Goal: Task Accomplishment & Management: Manage account settings

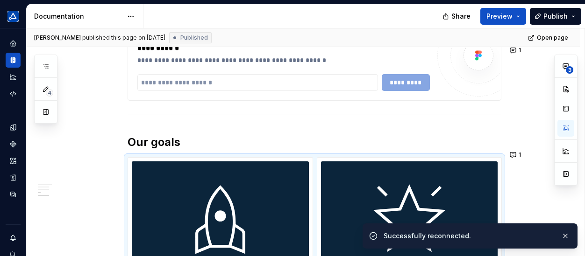
type textarea "*"
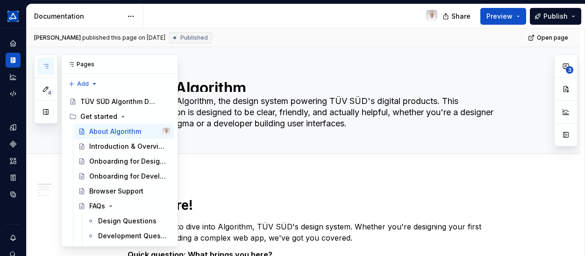
click at [43, 69] on icon "button" at bounding box center [45, 66] width 7 height 7
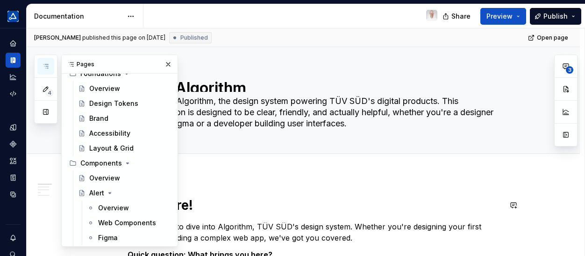
scroll to position [374, 0]
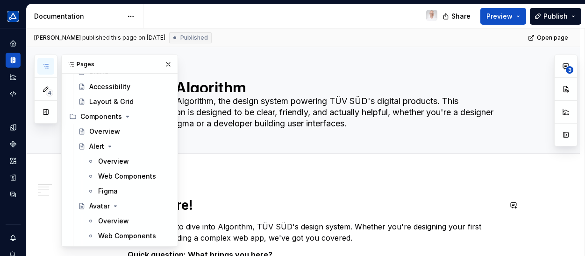
click at [110, 217] on div "Overview" at bounding box center [113, 221] width 31 height 9
click at [112, 235] on div "Web Components" at bounding box center [127, 236] width 58 height 9
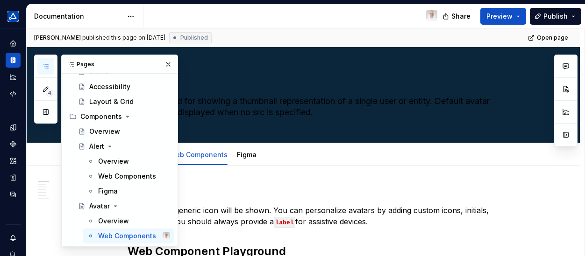
click at [166, 65] on button "button" at bounding box center [168, 64] width 13 height 13
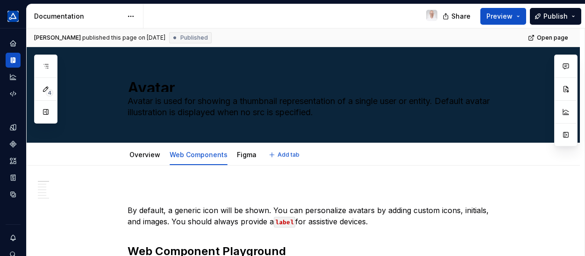
click at [504, 64] on span "Edit header" at bounding box center [517, 62] width 37 height 9
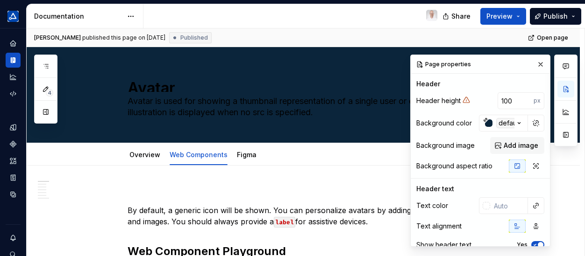
click at [533, 124] on button "button" at bounding box center [535, 123] width 13 height 13
type textarea "*"
click at [513, 125] on input "#0b253bff" at bounding box center [510, 123] width 36 height 17
type textarea "*"
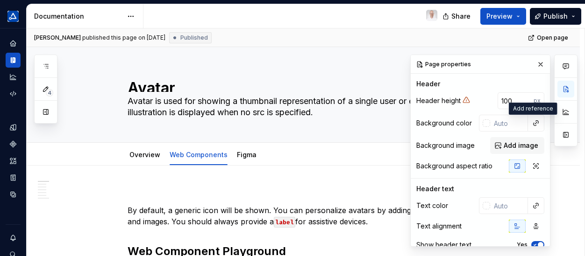
type textarea "*"
click at [508, 99] on input "100" at bounding box center [515, 100] width 36 height 17
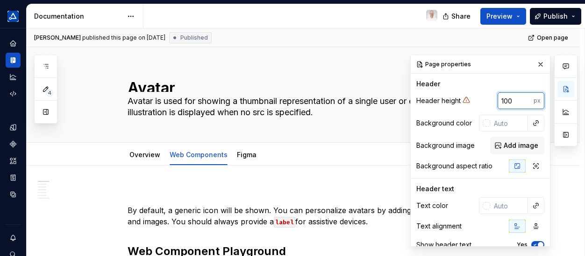
click at [508, 99] on input "100" at bounding box center [515, 100] width 36 height 17
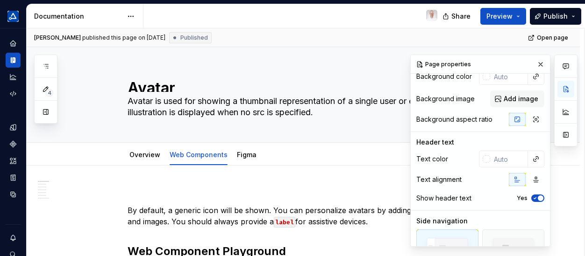
scroll to position [93, 0]
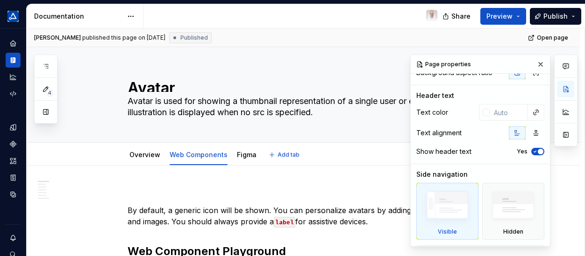
type textarea "*"
click at [535, 64] on button "button" at bounding box center [540, 64] width 13 height 13
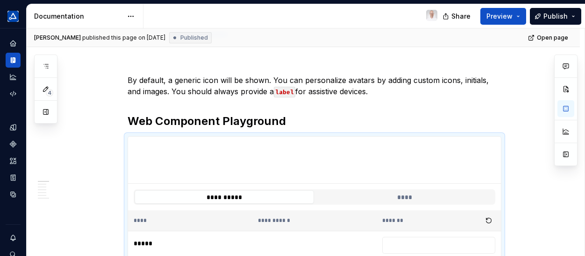
scroll to position [86, 0]
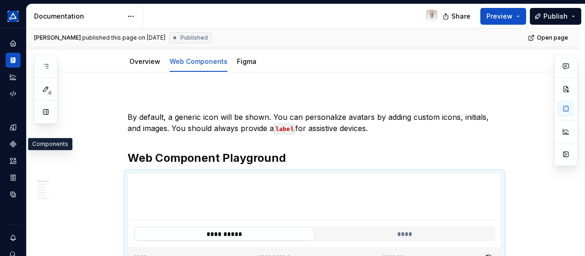
click at [11, 142] on icon "Components" at bounding box center [12, 144] width 7 height 7
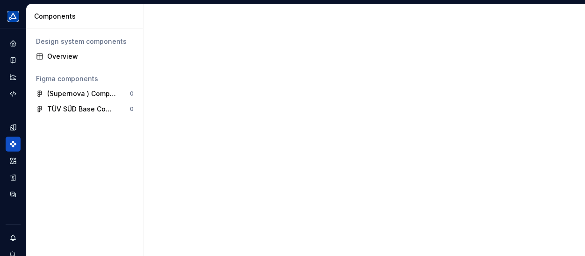
click at [77, 54] on div "Overview" at bounding box center [90, 56] width 86 height 9
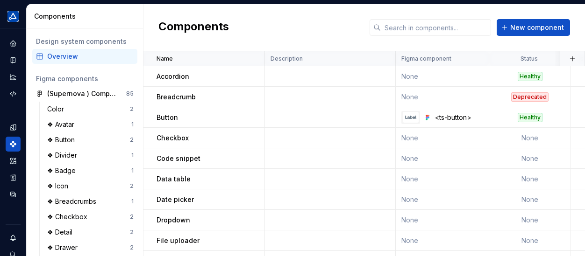
click at [184, 77] on p "Accordion" at bounding box center [172, 76] width 33 height 9
click at [254, 76] on button "button" at bounding box center [252, 76] width 13 height 13
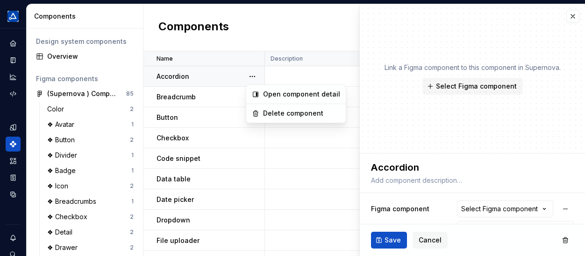
click at [424, 239] on html "TÜV SÜD algorithm Design system data Components Design system components Overvi…" at bounding box center [292, 128] width 585 height 256
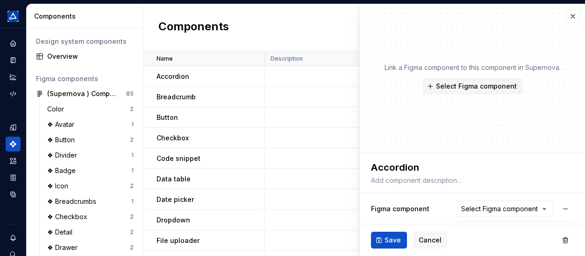
click at [429, 240] on span "Cancel" at bounding box center [429, 240] width 23 height 9
click at [433, 240] on td "None" at bounding box center [441, 241] width 93 height 21
click at [425, 242] on span "Cancel" at bounding box center [429, 240] width 23 height 9
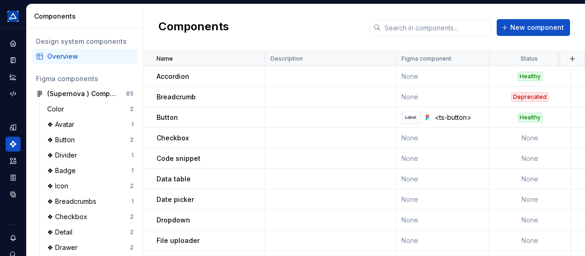
click at [13, 63] on icon "Documentation" at bounding box center [12, 59] width 7 height 7
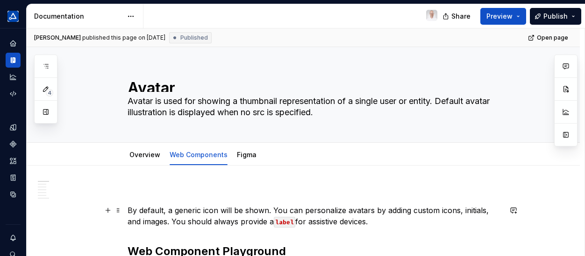
scroll to position [47, 0]
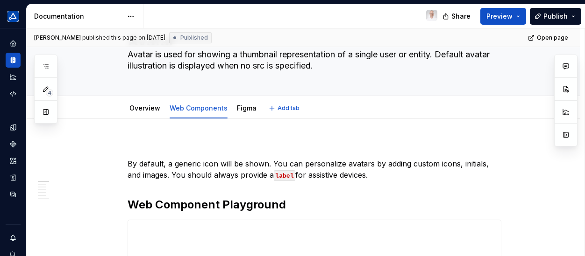
click at [150, 111] on link "Overview" at bounding box center [144, 108] width 31 height 8
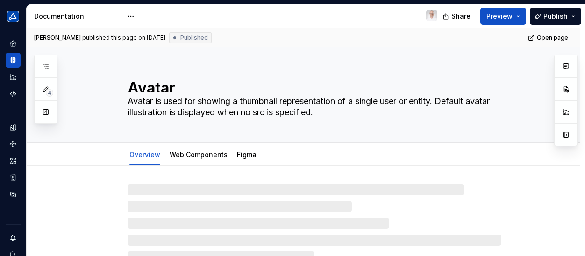
type textarea "*"
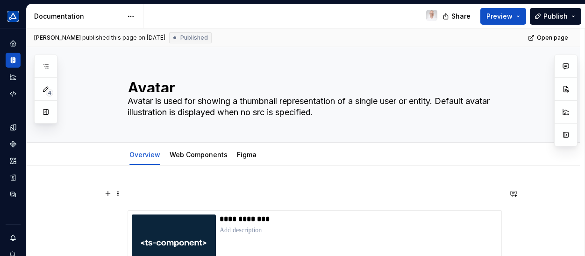
click at [107, 195] on button "button" at bounding box center [107, 193] width 13 height 13
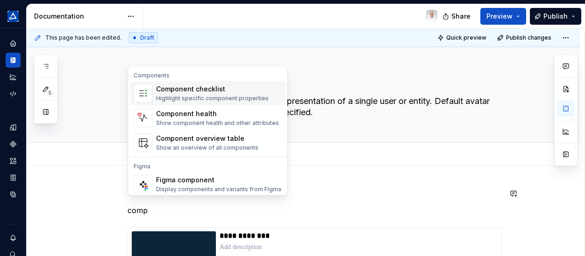
scroll to position [4, 0]
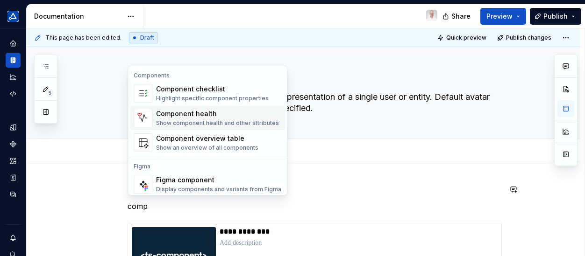
click at [192, 116] on div "Component health" at bounding box center [217, 113] width 123 height 9
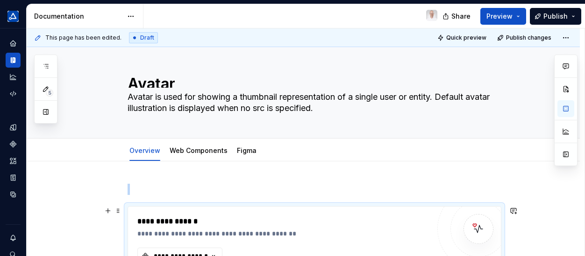
scroll to position [51, 0]
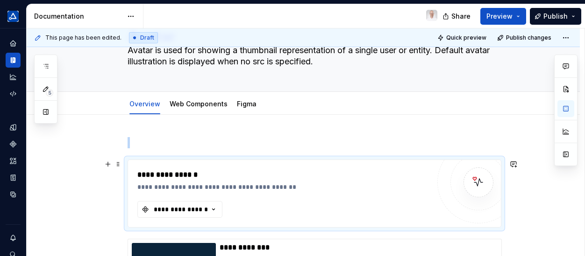
click at [212, 210] on icon "button" at bounding box center [213, 209] width 9 height 9
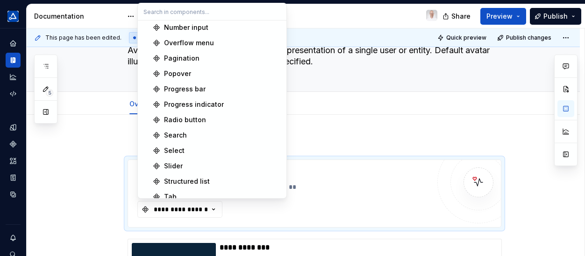
scroll to position [364, 0]
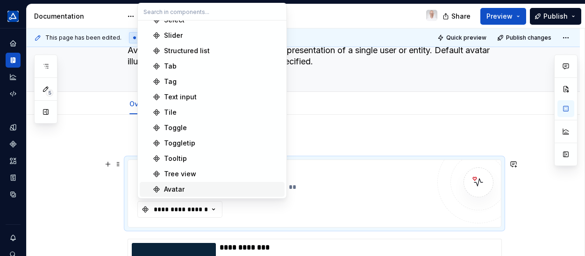
click at [184, 187] on div "Avatar" at bounding box center [174, 189] width 21 height 9
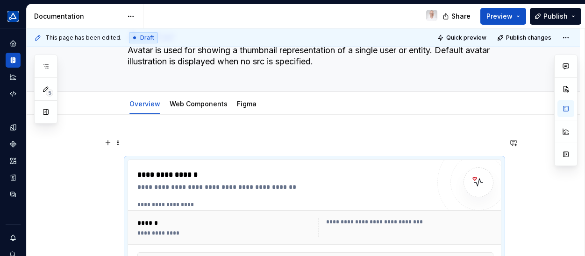
scroll to position [98, 0]
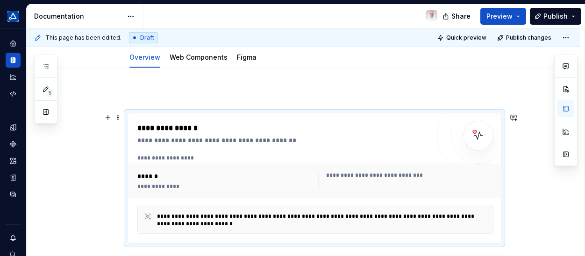
click at [141, 113] on div "**********" at bounding box center [314, 178] width 374 height 131
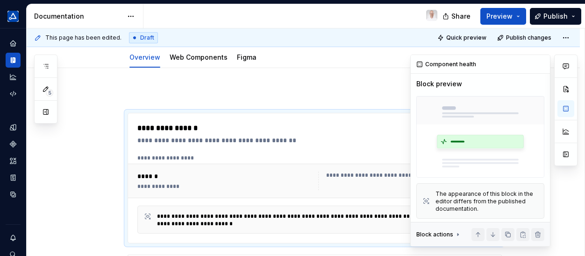
click at [572, 89] on button "button" at bounding box center [565, 89] width 17 height 17
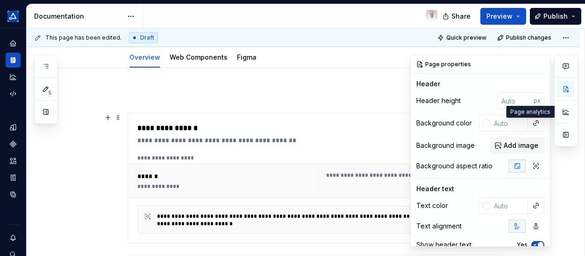
click at [228, 118] on div "**********" at bounding box center [314, 178] width 373 height 130
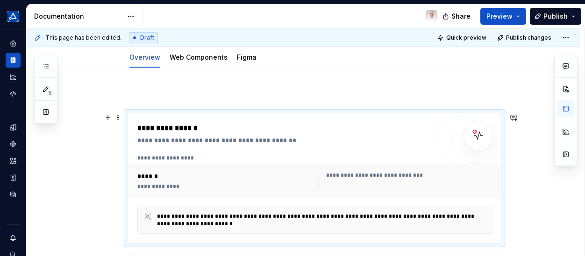
click at [568, 109] on button "button" at bounding box center [565, 108] width 17 height 17
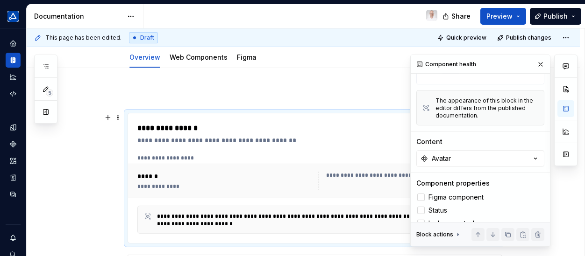
scroll to position [140, 0]
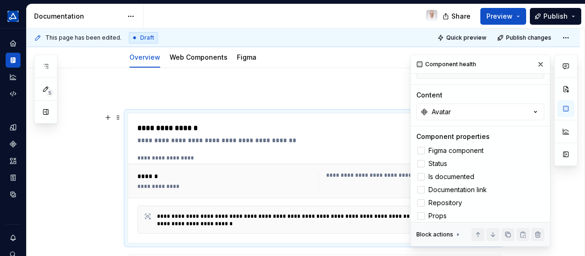
click at [422, 147] on div at bounding box center [420, 150] width 7 height 7
click at [421, 163] on div at bounding box center [420, 163] width 7 height 7
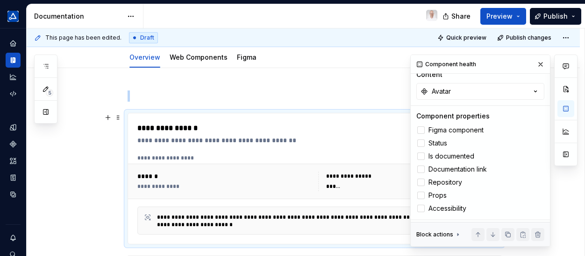
click at [420, 205] on div at bounding box center [420, 208] width 7 height 7
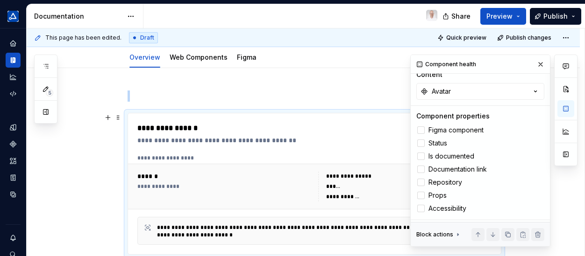
click at [422, 192] on div at bounding box center [420, 195] width 7 height 7
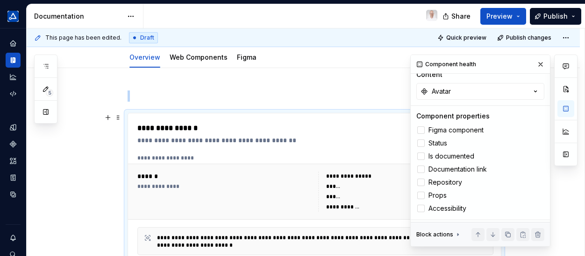
scroll to position [105, 0]
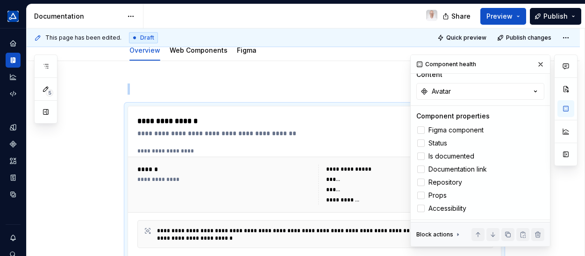
click at [495, 14] on span "Preview" at bounding box center [499, 16] width 26 height 9
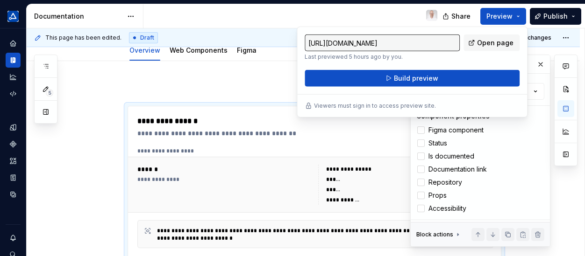
click at [462, 78] on button "Build preview" at bounding box center [411, 78] width 215 height 17
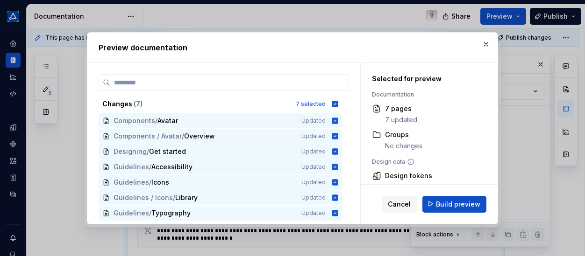
click at [458, 199] on button "Build preview" at bounding box center [454, 204] width 64 height 17
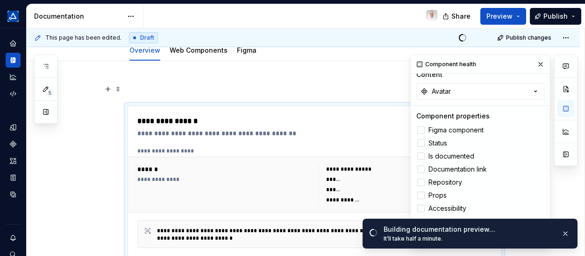
click at [109, 89] on button "button" at bounding box center [107, 89] width 13 height 13
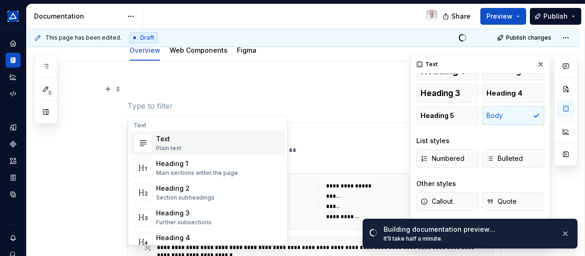
scroll to position [37, 0]
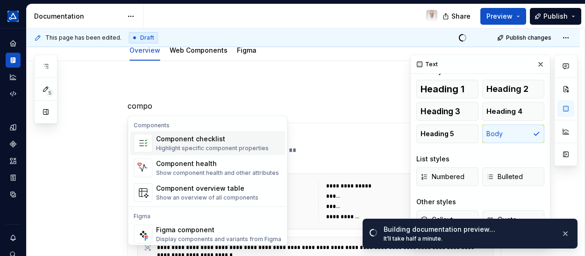
click at [162, 141] on div "Component checklist" at bounding box center [212, 138] width 113 height 9
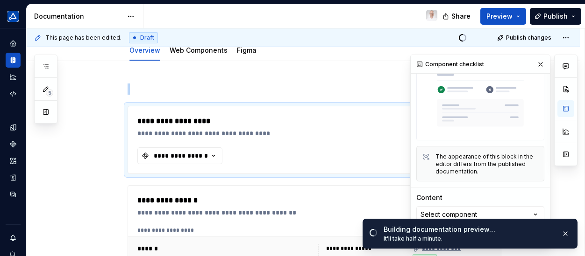
scroll to position [161, 0]
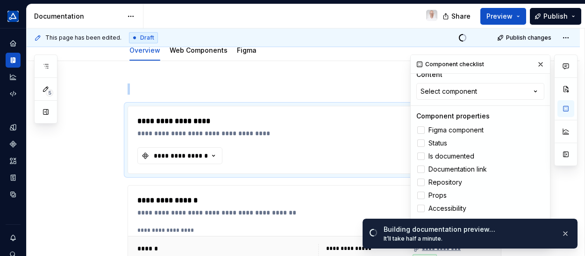
click at [536, 63] on button "button" at bounding box center [540, 64] width 13 height 13
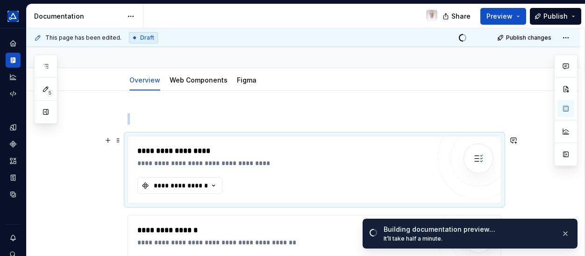
scroll to position [134, 0]
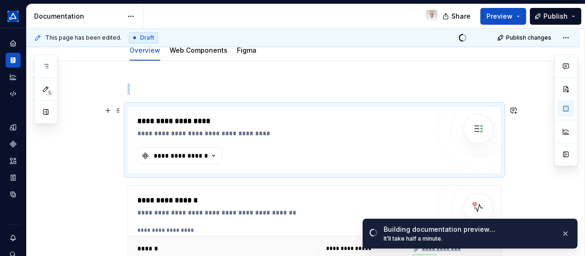
click at [215, 155] on icon "button" at bounding box center [213, 155] width 9 height 9
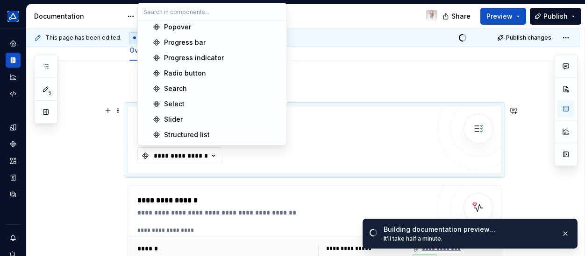
scroll to position [418, 0]
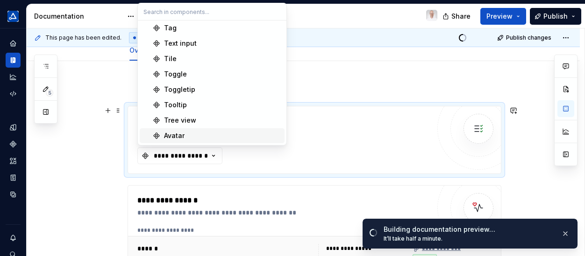
click at [191, 134] on div "Avatar" at bounding box center [222, 135] width 117 height 9
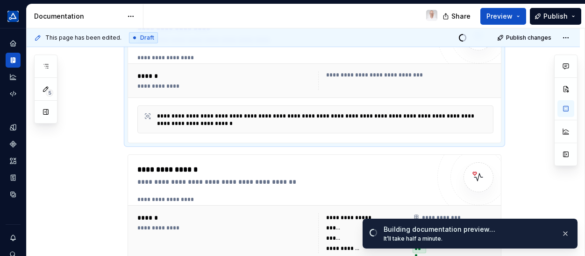
scroll to position [97, 0]
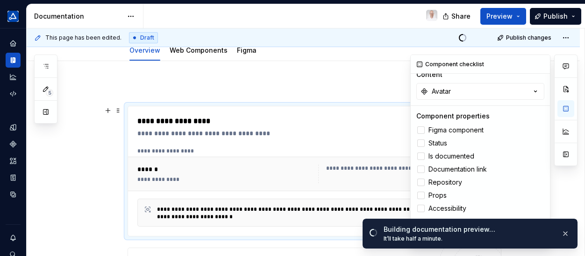
click at [567, 109] on button "button" at bounding box center [565, 108] width 17 height 17
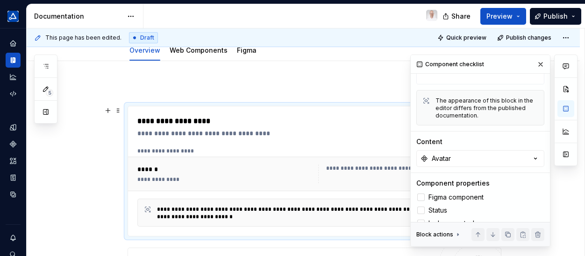
scroll to position [140, 0]
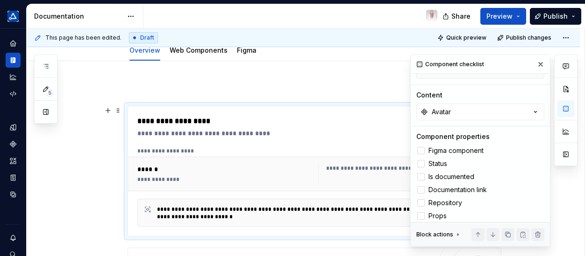
click at [419, 148] on div at bounding box center [420, 150] width 7 height 7
click at [421, 161] on div at bounding box center [420, 163] width 7 height 7
click at [420, 174] on div at bounding box center [420, 176] width 7 height 7
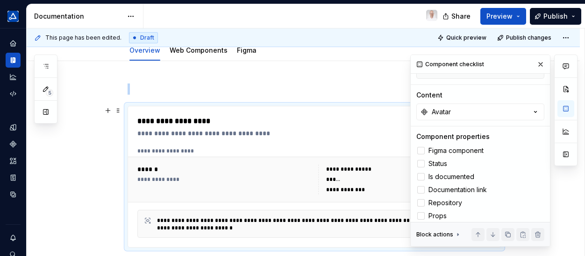
scroll to position [187, 0]
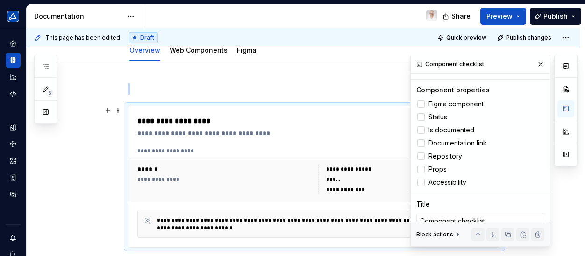
drag, startPoint x: 422, startPoint y: 166, endPoint x: 421, endPoint y: 183, distance: 16.3
click at [421, 166] on div at bounding box center [420, 169] width 7 height 7
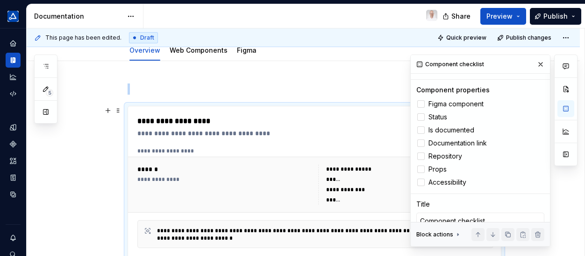
click at [420, 182] on div at bounding box center [420, 182] width 7 height 7
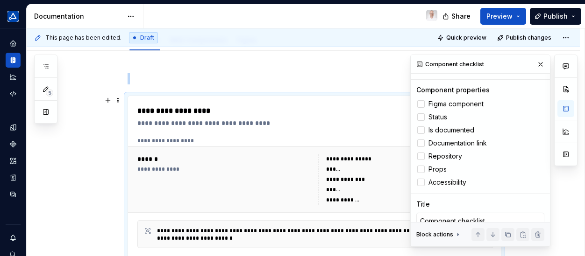
scroll to position [217, 0]
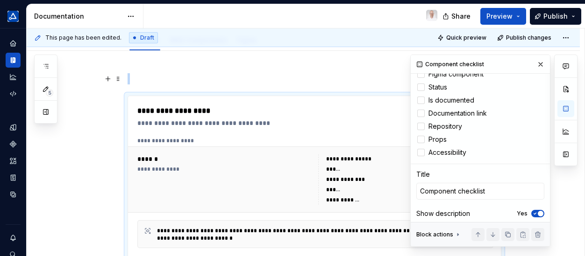
click at [310, 74] on p at bounding box center [314, 78] width 374 height 11
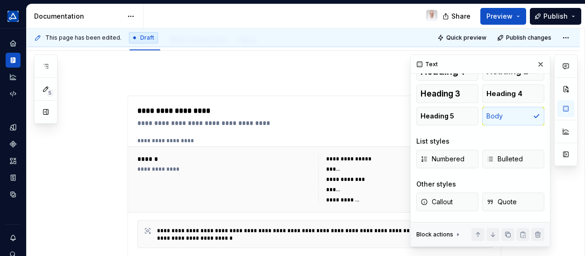
click at [514, 18] on button "Preview" at bounding box center [503, 16] width 46 height 17
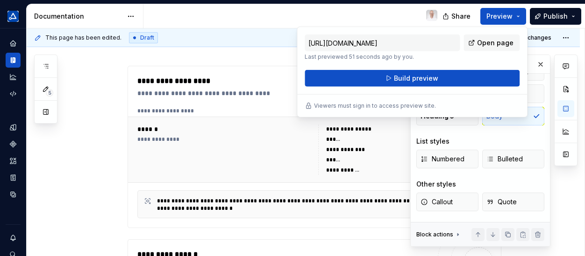
drag, startPoint x: 514, startPoint y: 18, endPoint x: 500, endPoint y: 45, distance: 30.7
click at [500, 45] on span "Open page" at bounding box center [495, 42] width 36 height 9
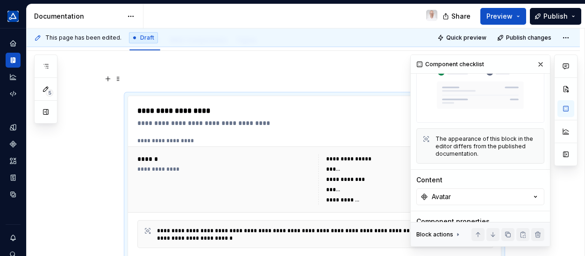
scroll to position [217, 0]
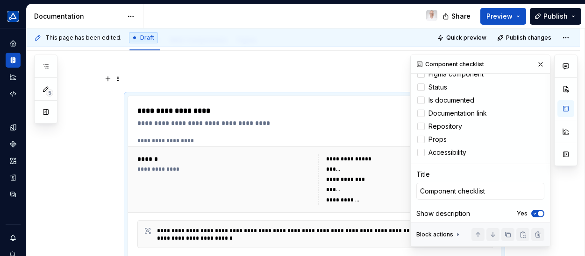
click at [419, 77] on div "Figma component Status Is documented Documentation link Repository Props Access…" at bounding box center [480, 114] width 128 height 90
click at [500, 17] on span "Preview" at bounding box center [499, 16] width 26 height 9
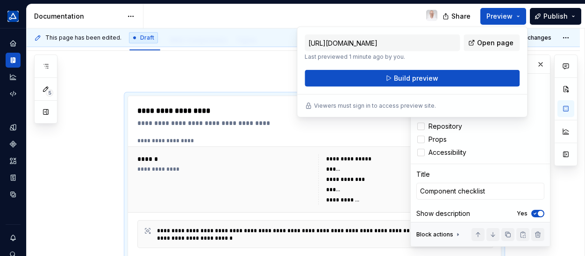
click at [422, 78] on span "Build preview" at bounding box center [416, 78] width 44 height 9
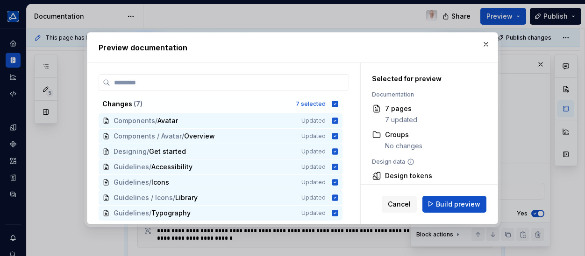
click at [459, 212] on button "Build preview" at bounding box center [454, 204] width 64 height 17
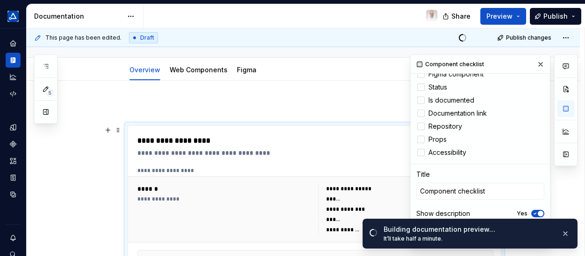
scroll to position [145, 0]
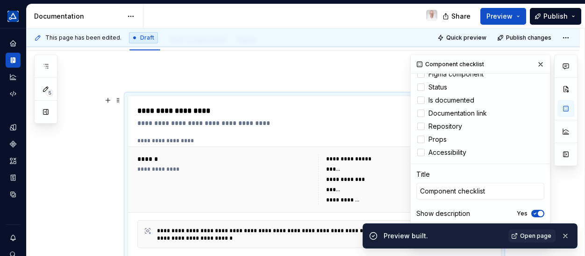
click at [564, 236] on button "button" at bounding box center [565, 236] width 12 height 13
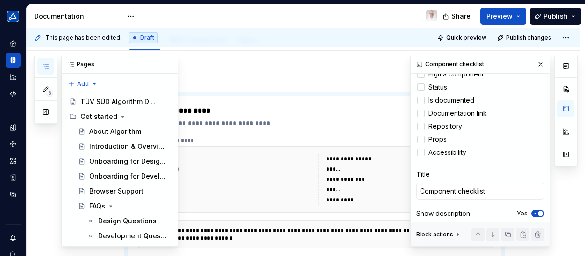
drag, startPoint x: 100, startPoint y: 220, endPoint x: 105, endPoint y: 226, distance: 7.3
click at [100, 220] on div "Design Questions" at bounding box center [127, 221] width 58 height 9
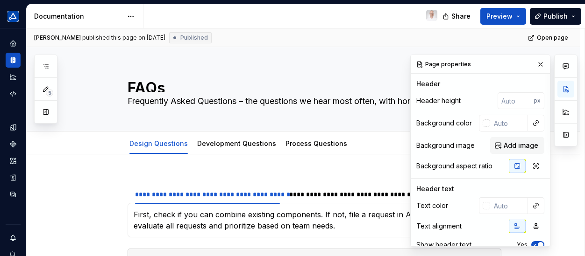
click at [537, 63] on button "button" at bounding box center [540, 64] width 13 height 13
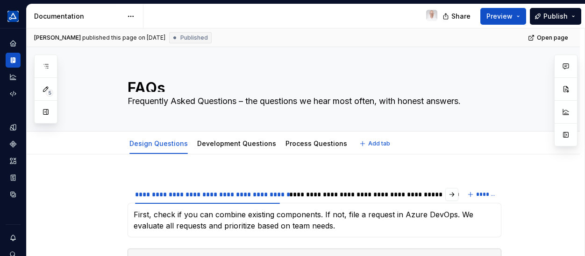
click at [161, 144] on link "Design Questions" at bounding box center [158, 144] width 58 height 8
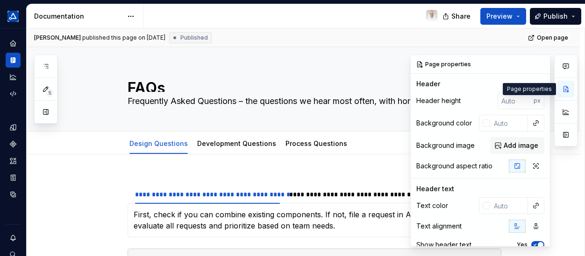
click at [569, 91] on button "button" at bounding box center [565, 89] width 17 height 17
click at [138, 195] on div "**********" at bounding box center [207, 194] width 145 height 9
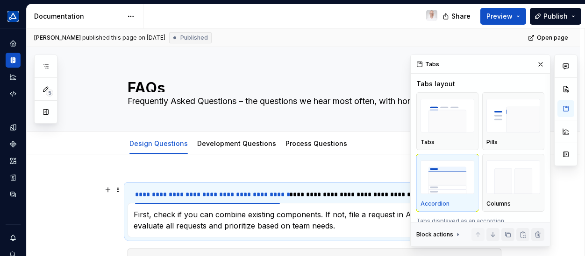
scroll to position [47, 0]
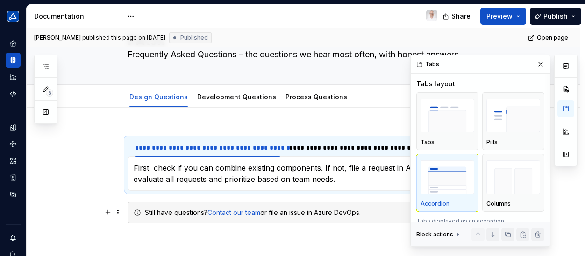
click at [107, 208] on button "button" at bounding box center [107, 212] width 13 height 13
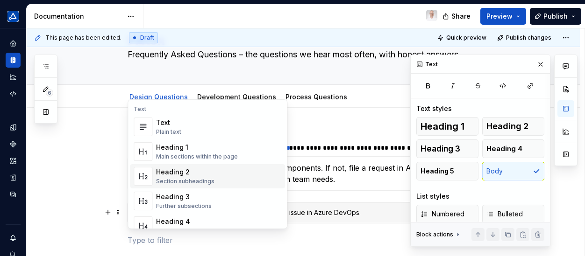
click at [70, 172] on div "**********" at bounding box center [303, 229] width 553 height 243
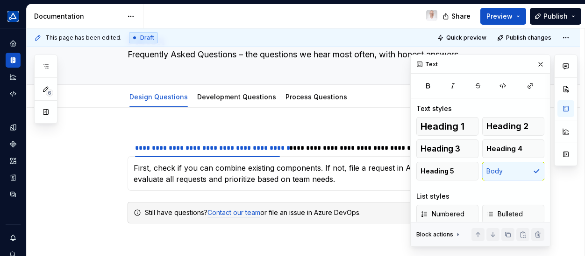
click at [536, 61] on button "button" at bounding box center [540, 64] width 13 height 13
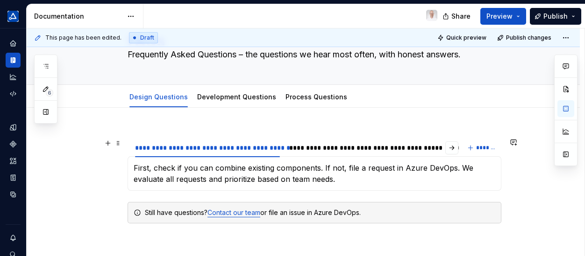
click at [362, 141] on div "**********" at bounding box center [364, 147] width 159 height 13
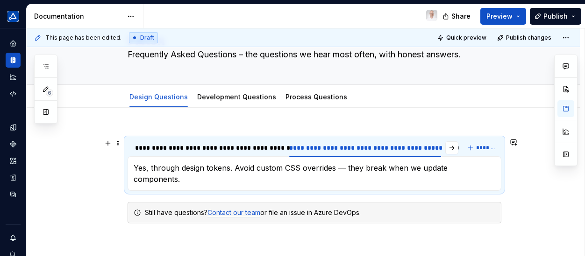
click at [225, 152] on div "**********" at bounding box center [207, 147] width 152 height 13
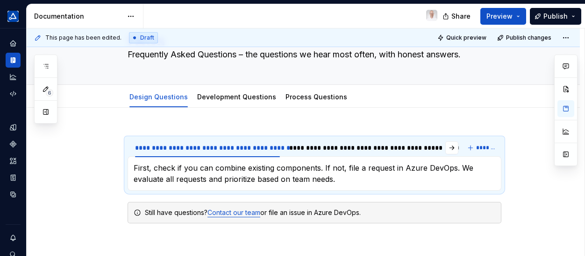
click at [129, 126] on div "**********" at bounding box center [306, 142] width 558 height 228
click at [132, 139] on div "**********" at bounding box center [207, 148] width 152 height 18
click at [117, 146] on span at bounding box center [117, 143] width 7 height 13
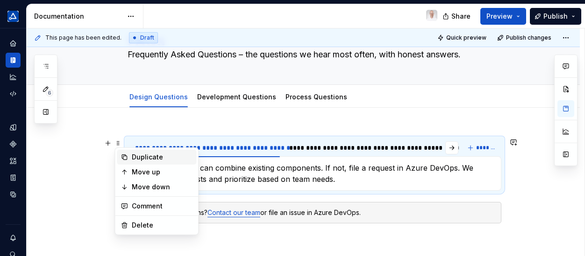
click at [132, 155] on div "Duplicate" at bounding box center [162, 157] width 61 height 9
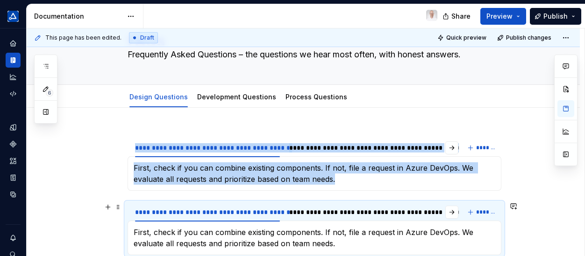
click at [127, 203] on section "**********" at bounding box center [314, 228] width 374 height 53
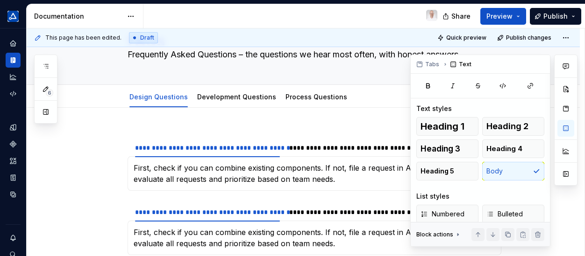
click at [570, 127] on button "button" at bounding box center [565, 128] width 17 height 17
click at [561, 112] on button "button" at bounding box center [565, 108] width 17 height 17
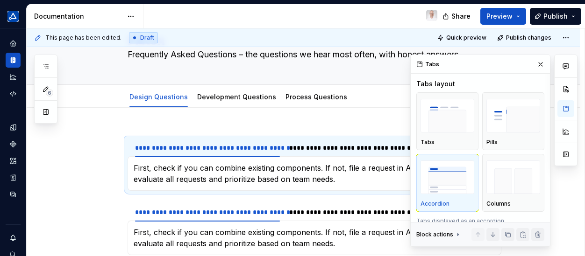
click at [502, 123] on img "button" at bounding box center [513, 116] width 54 height 34
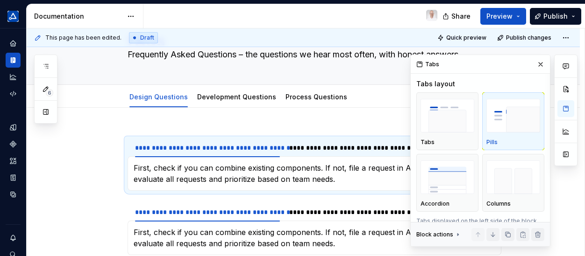
click at [520, 15] on button "Preview" at bounding box center [503, 16] width 46 height 17
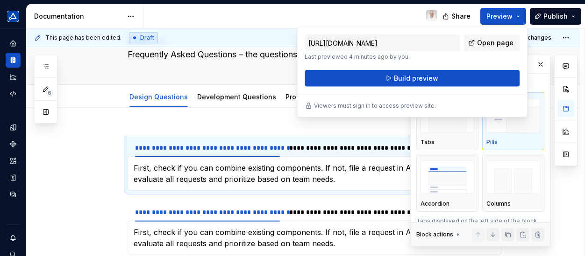
drag, startPoint x: 520, startPoint y: 15, endPoint x: 517, endPoint y: 32, distance: 16.6
click at [517, 32] on body "TÜV SÜD algorithm Design system data Documentation Share Preview Publish 6 Page…" at bounding box center [292, 128] width 585 height 256
click at [470, 78] on button "Build preview" at bounding box center [411, 78] width 215 height 17
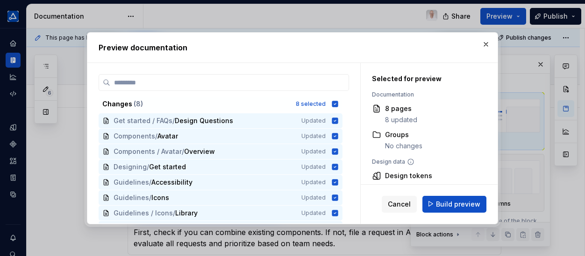
click at [462, 201] on span "Build preview" at bounding box center [458, 203] width 44 height 9
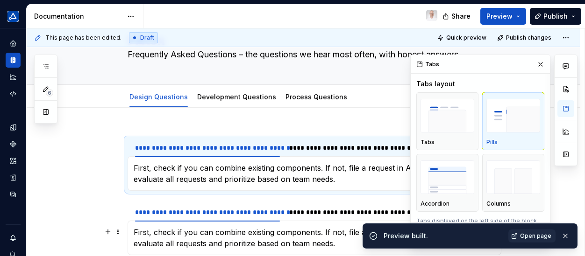
click at [525, 238] on span "Open page" at bounding box center [535, 236] width 31 height 7
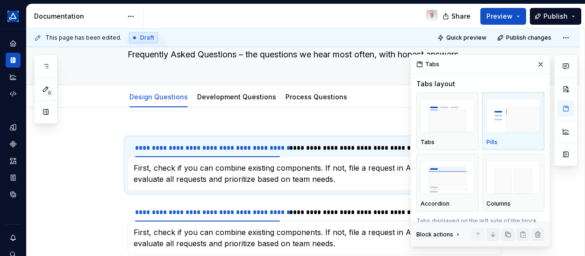
click at [0, 0] on button "Expand sidebar" at bounding box center [0, 0] width 0 height 0
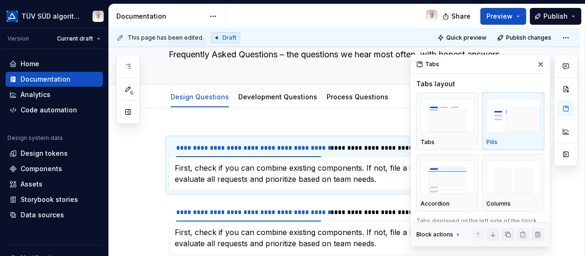
type textarea "*"
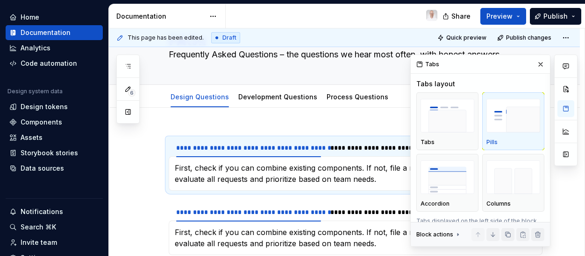
scroll to position [93, 0]
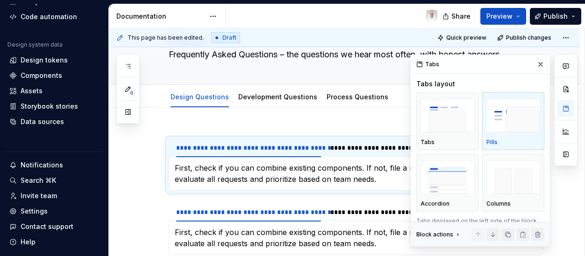
click at [31, 213] on div "Settings" at bounding box center [34, 211] width 27 height 9
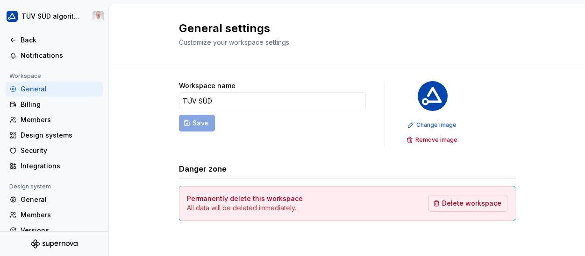
scroll to position [89, 0]
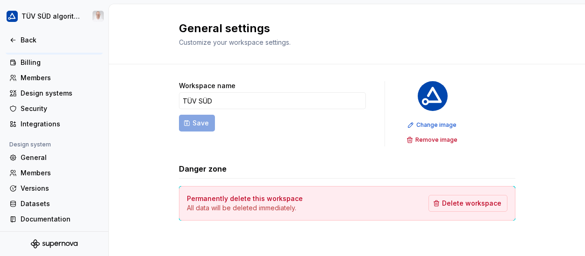
click at [38, 215] on div "Documentation" at bounding box center [60, 219] width 78 height 9
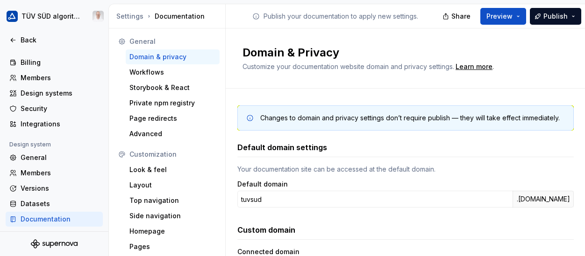
click at [162, 168] on div "Look & feel" at bounding box center [172, 169] width 86 height 9
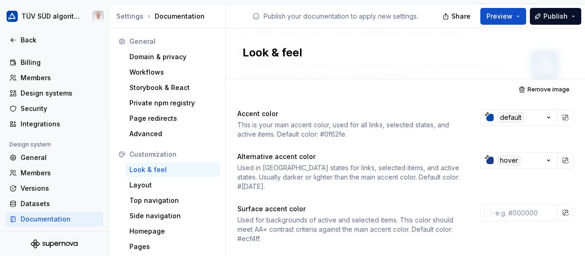
scroll to position [187, 0]
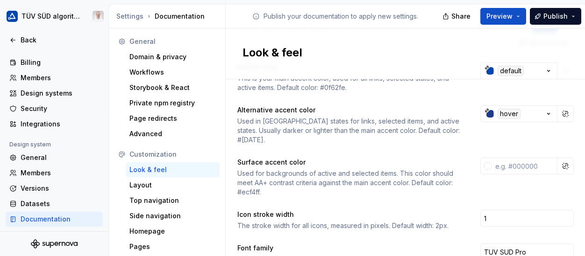
click at [166, 184] on div "Layout" at bounding box center [172, 185] width 86 height 9
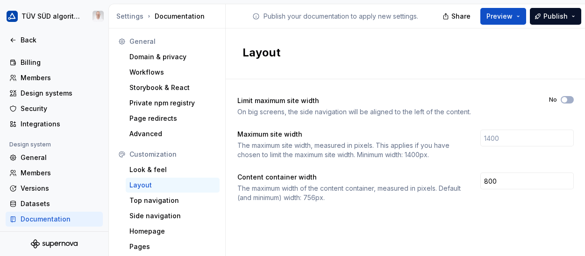
click at [148, 198] on div "Top navigation" at bounding box center [172, 200] width 86 height 9
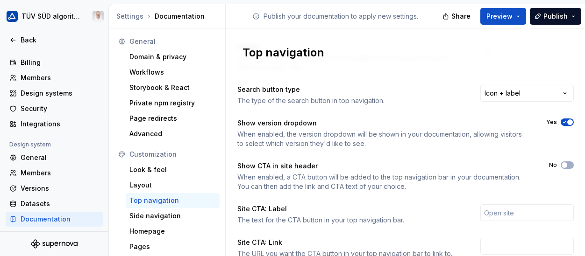
scroll to position [233, 0]
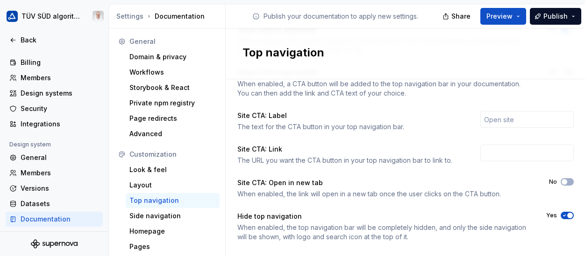
click at [560, 214] on icon "button" at bounding box center [563, 216] width 7 height 6
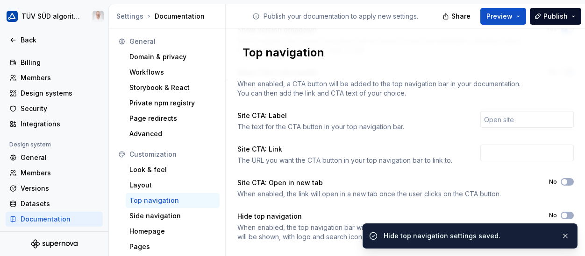
click at [560, 14] on span "Publish" at bounding box center [555, 16] width 24 height 9
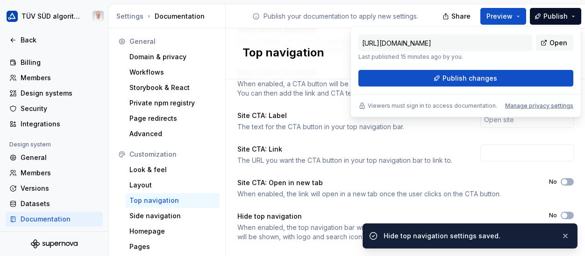
drag, startPoint x: 560, startPoint y: 14, endPoint x: 523, endPoint y: 74, distance: 70.1
click at [523, 74] on button "Publish changes" at bounding box center [465, 78] width 215 height 17
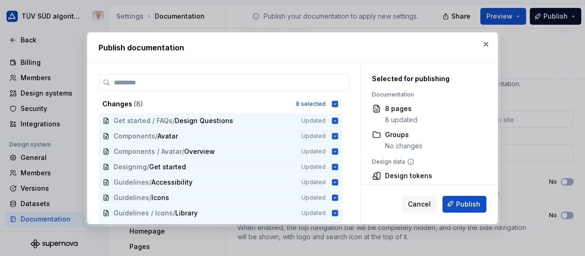
click at [430, 205] on span "Cancel" at bounding box center [419, 203] width 23 height 9
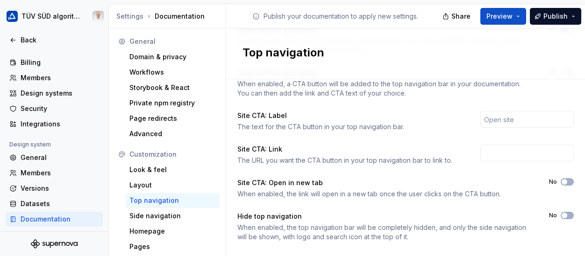
click at [558, 14] on span "Publish" at bounding box center [555, 16] width 24 height 9
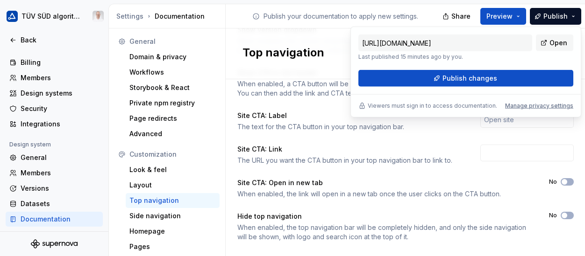
drag, startPoint x: 558, startPoint y: 14, endPoint x: 485, endPoint y: 77, distance: 96.4
click at [485, 77] on span "Publish changes" at bounding box center [469, 78] width 55 height 9
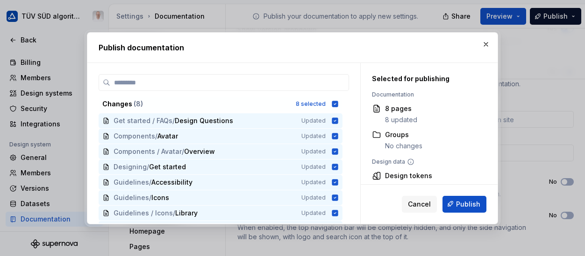
click at [474, 206] on span "Publish" at bounding box center [468, 203] width 24 height 9
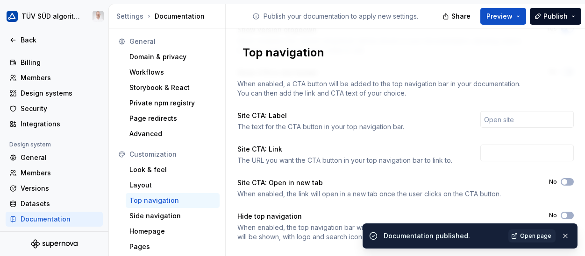
click at [530, 234] on span "Open page" at bounding box center [535, 236] width 31 height 7
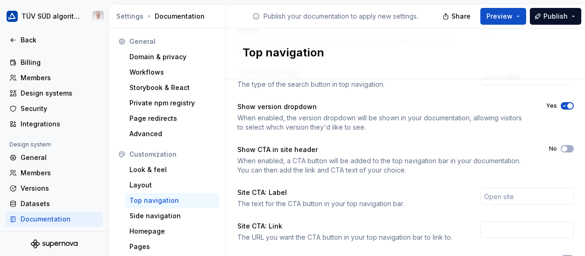
scroll to position [110, 0]
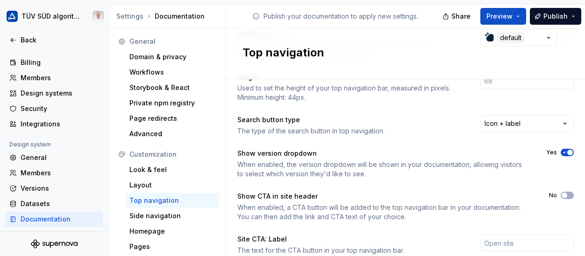
click at [563, 151] on icon "button" at bounding box center [563, 153] width 7 height 6
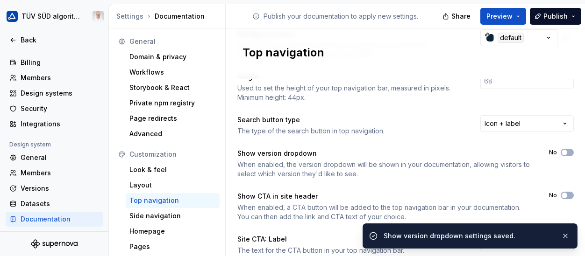
click at [542, 123] on html "TÜV SÜD algorithm Back Account Profile Authentication Notifications Workspace G…" at bounding box center [292, 128] width 585 height 256
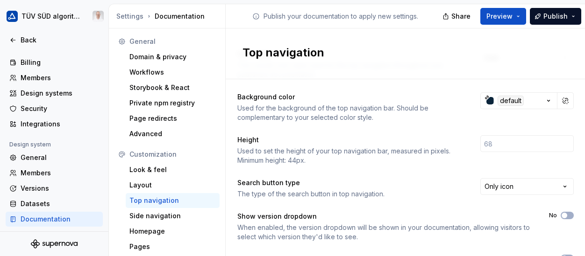
scroll to position [93, 0]
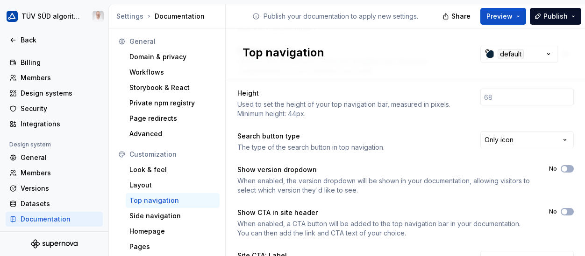
click at [560, 21] on button "Publish" at bounding box center [554, 16] width 51 height 17
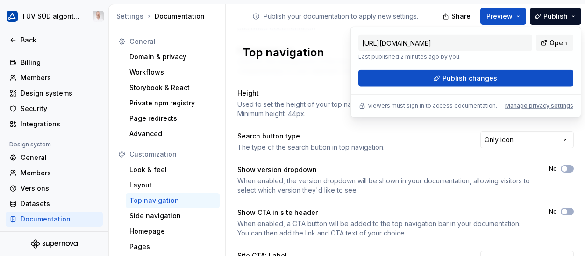
drag, startPoint x: 560, startPoint y: 21, endPoint x: 499, endPoint y: 78, distance: 83.9
click at [499, 78] on button "Publish changes" at bounding box center [465, 78] width 215 height 17
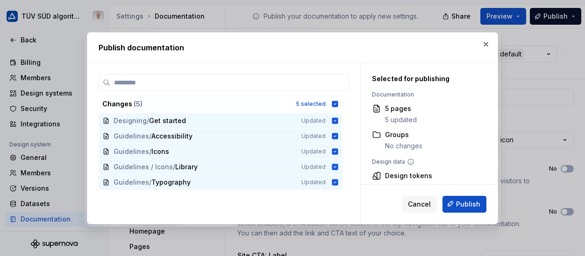
click at [465, 200] on span "Publish" at bounding box center [468, 203] width 24 height 9
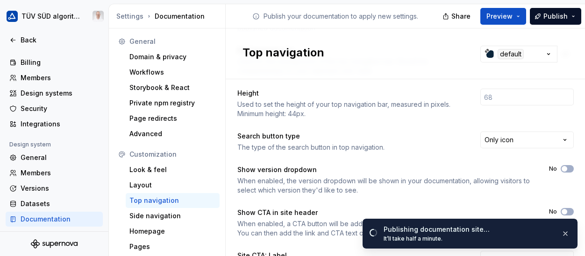
scroll to position [0, 0]
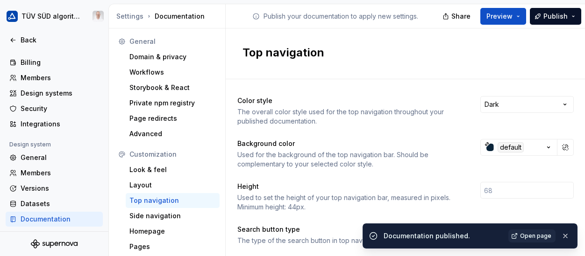
click at [523, 234] on span "Open page" at bounding box center [535, 236] width 31 height 7
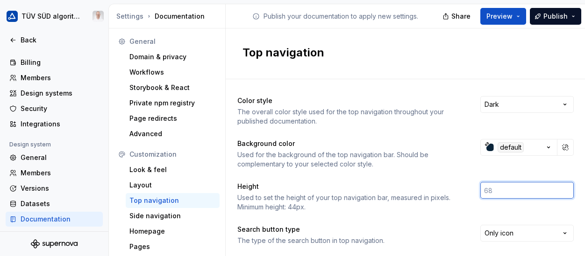
click at [459, 188] on div "Height Used to set the height of your top navigation bar, measured in pixels. M…" at bounding box center [405, 197] width 336 height 30
type input "44"
click at [562, 14] on span "Publish" at bounding box center [555, 16] width 24 height 9
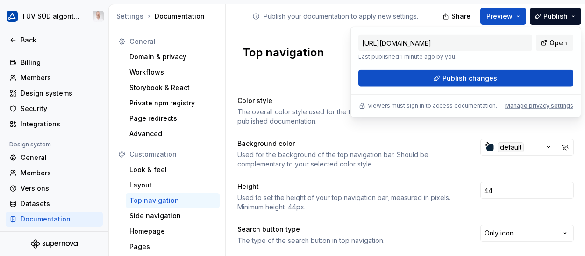
drag, startPoint x: 534, startPoint y: 46, endPoint x: 506, endPoint y: 74, distance: 39.6
click at [506, 74] on button "Publish changes" at bounding box center [465, 78] width 215 height 17
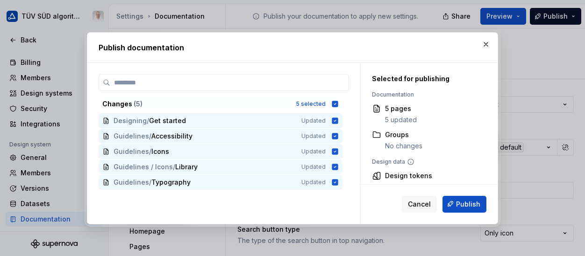
click at [466, 201] on span "Publish" at bounding box center [468, 203] width 24 height 9
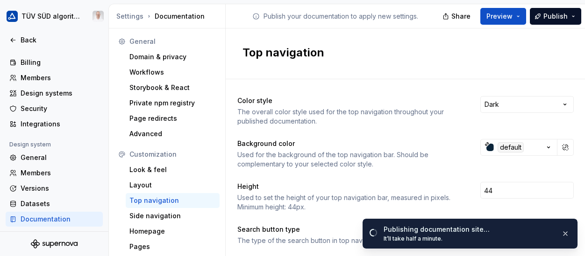
click at [139, 217] on div "Side navigation" at bounding box center [172, 216] width 86 height 9
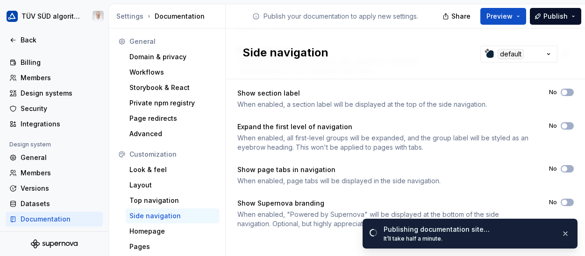
scroll to position [97, 0]
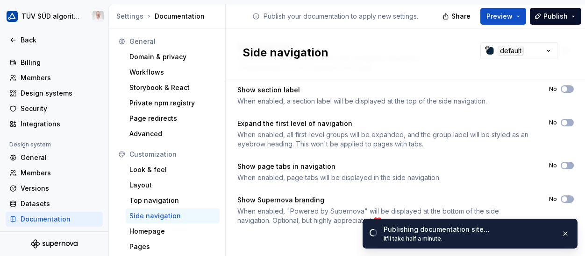
click at [138, 169] on div "Look & feel" at bounding box center [172, 169] width 86 height 9
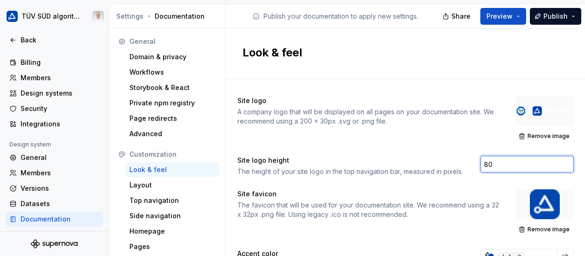
drag, startPoint x: 493, startPoint y: 165, endPoint x: 467, endPoint y: 160, distance: 26.6
click at [467, 160] on div "Site logo height The height of your site logo in the top navigation bar, measur…" at bounding box center [405, 166] width 336 height 21
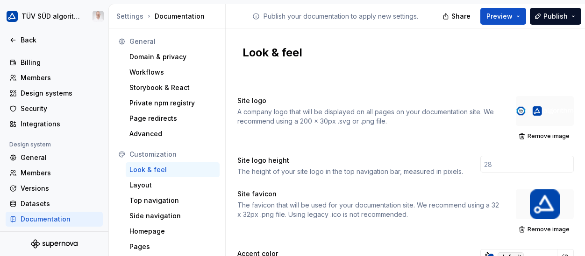
click at [558, 12] on span "Publish" at bounding box center [555, 16] width 24 height 9
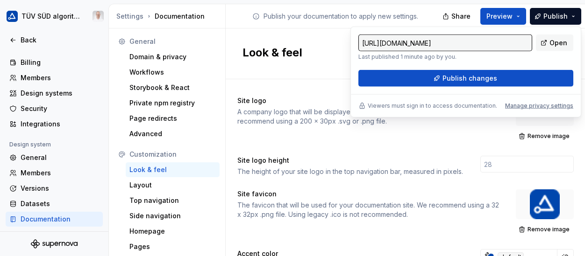
click at [478, 75] on span "Publish changes" at bounding box center [469, 78] width 55 height 9
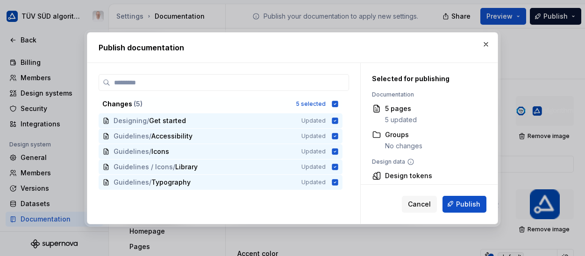
click at [479, 203] on span "Publish" at bounding box center [468, 203] width 24 height 9
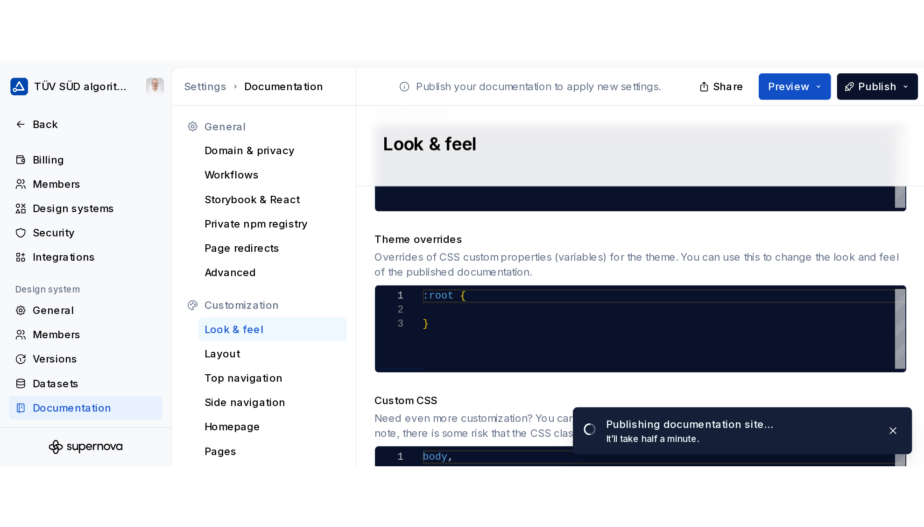
scroll to position [530, 0]
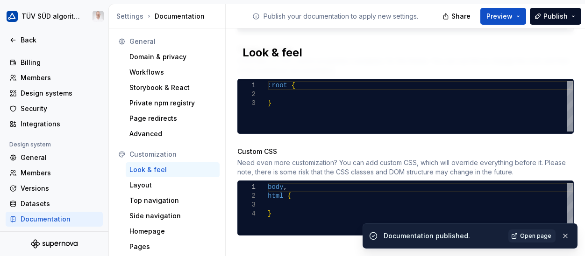
click at [531, 237] on span "Open page" at bounding box center [535, 236] width 31 height 7
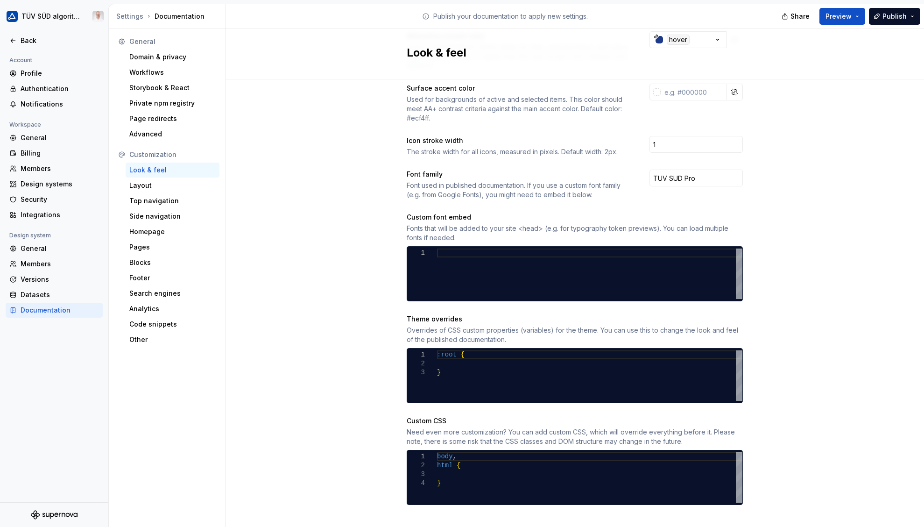
scroll to position [261, 0]
